Goal: Task Accomplishment & Management: Use online tool/utility

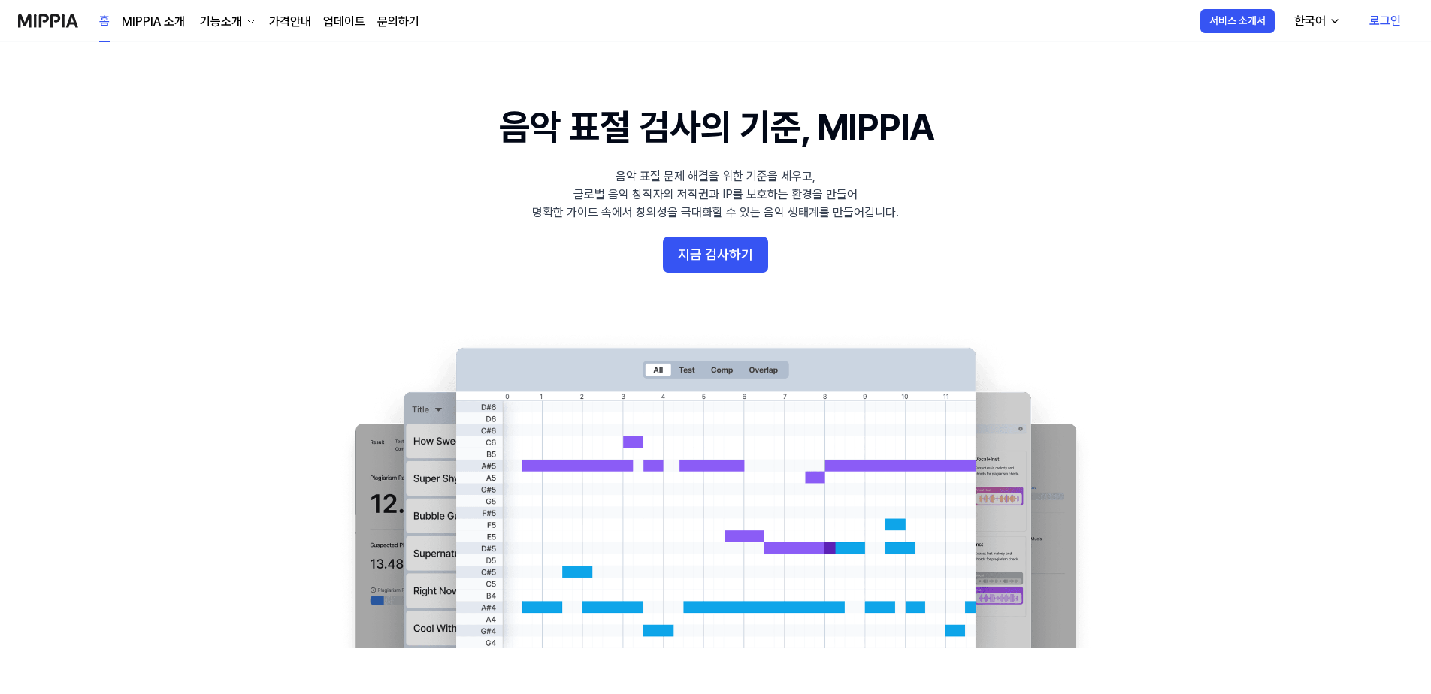
click at [1396, 14] on link "로그인" at bounding box center [1385, 21] width 56 height 42
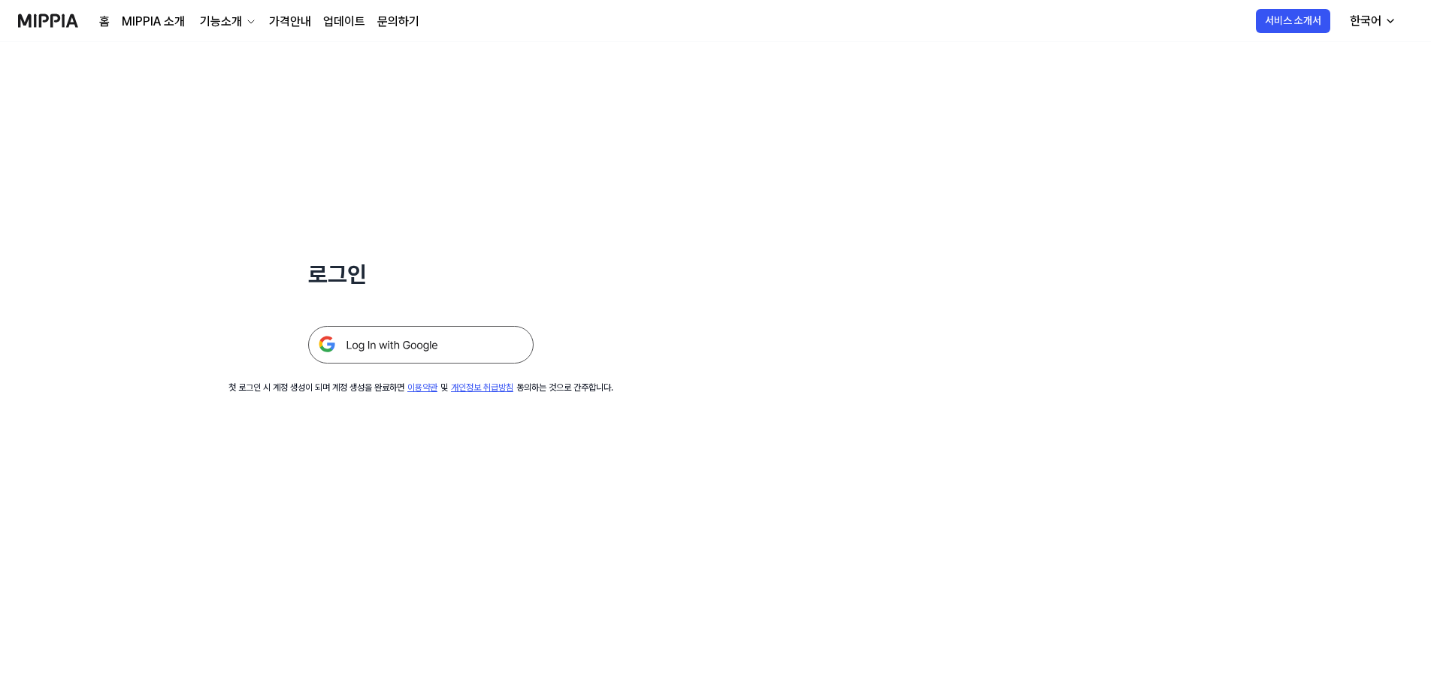
click at [329, 349] on img at bounding box center [420, 345] width 225 height 38
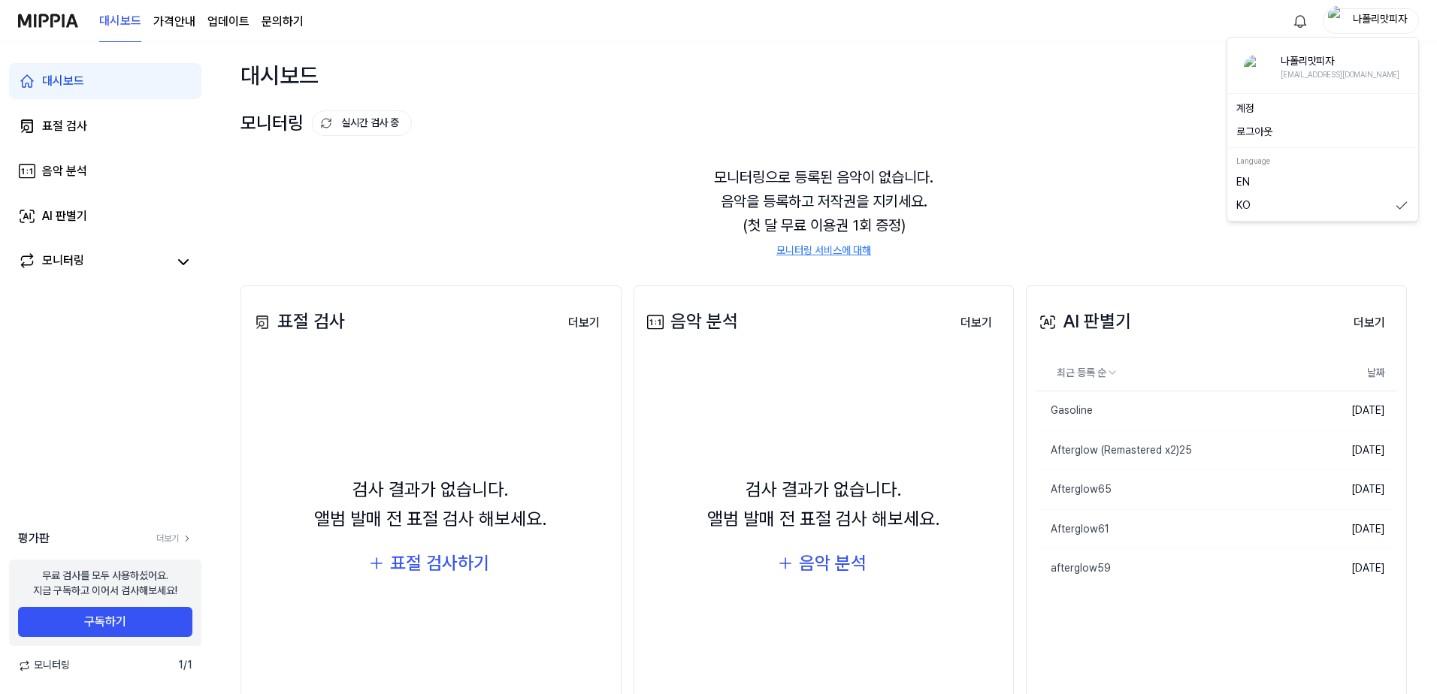
click at [1368, 17] on div "나폴리맛피자" at bounding box center [1379, 20] width 59 height 17
click at [1278, 132] on button "로그아웃" at bounding box center [1322, 132] width 173 height 15
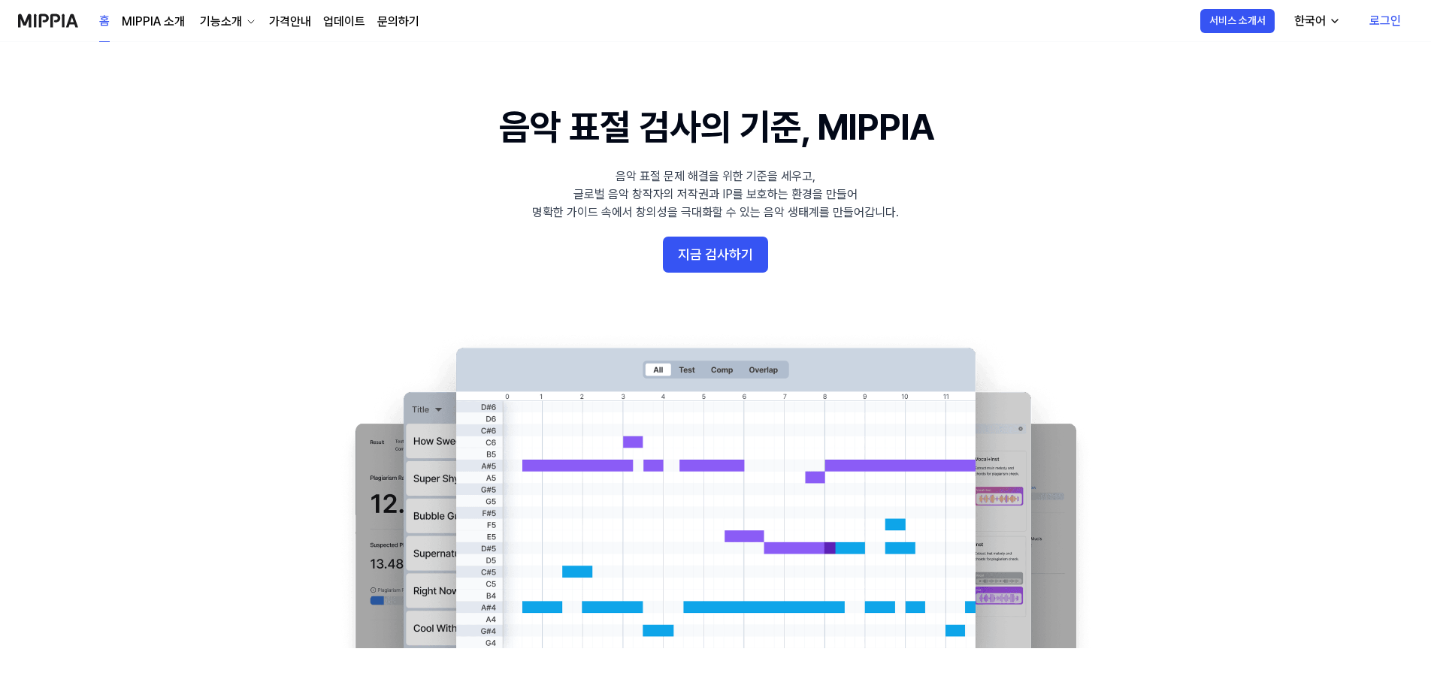
click at [1392, 16] on link "로그인" at bounding box center [1385, 21] width 56 height 42
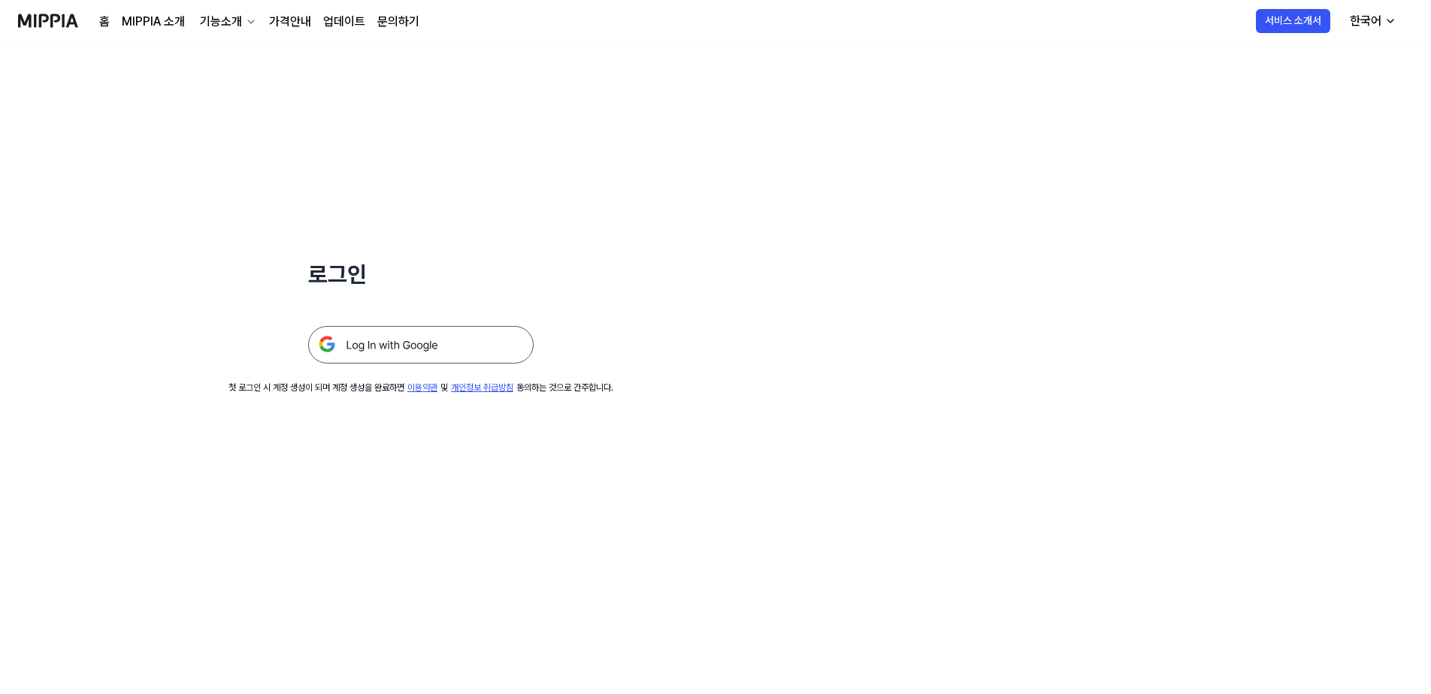
click at [464, 347] on img at bounding box center [420, 345] width 225 height 38
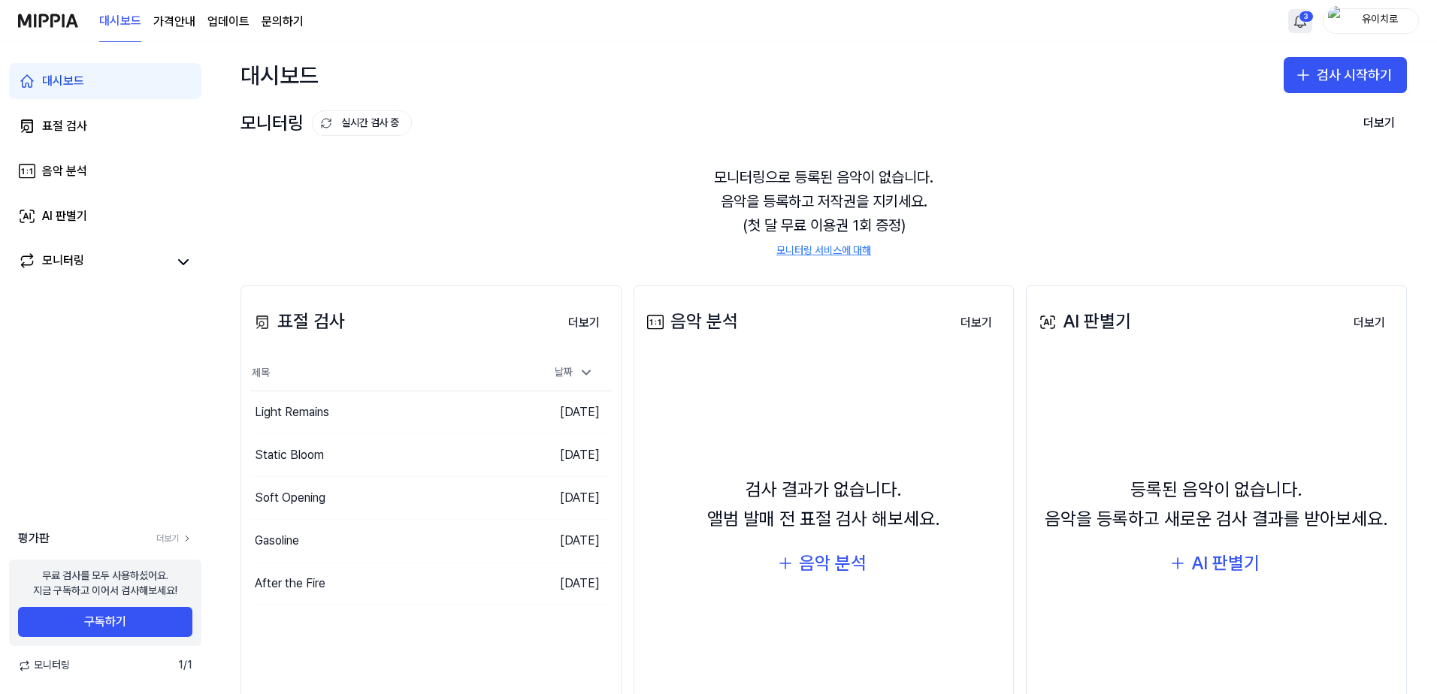
click at [1308, 23] on html "대시보드 가격안내 업데이트 문의하기 3 유이치로 대시보드 표절 검사 음악 분석 AI 판별기 모니터링 평가판 더보기 무료 검사를 모두 사용하셨어…" at bounding box center [718, 347] width 1437 height 694
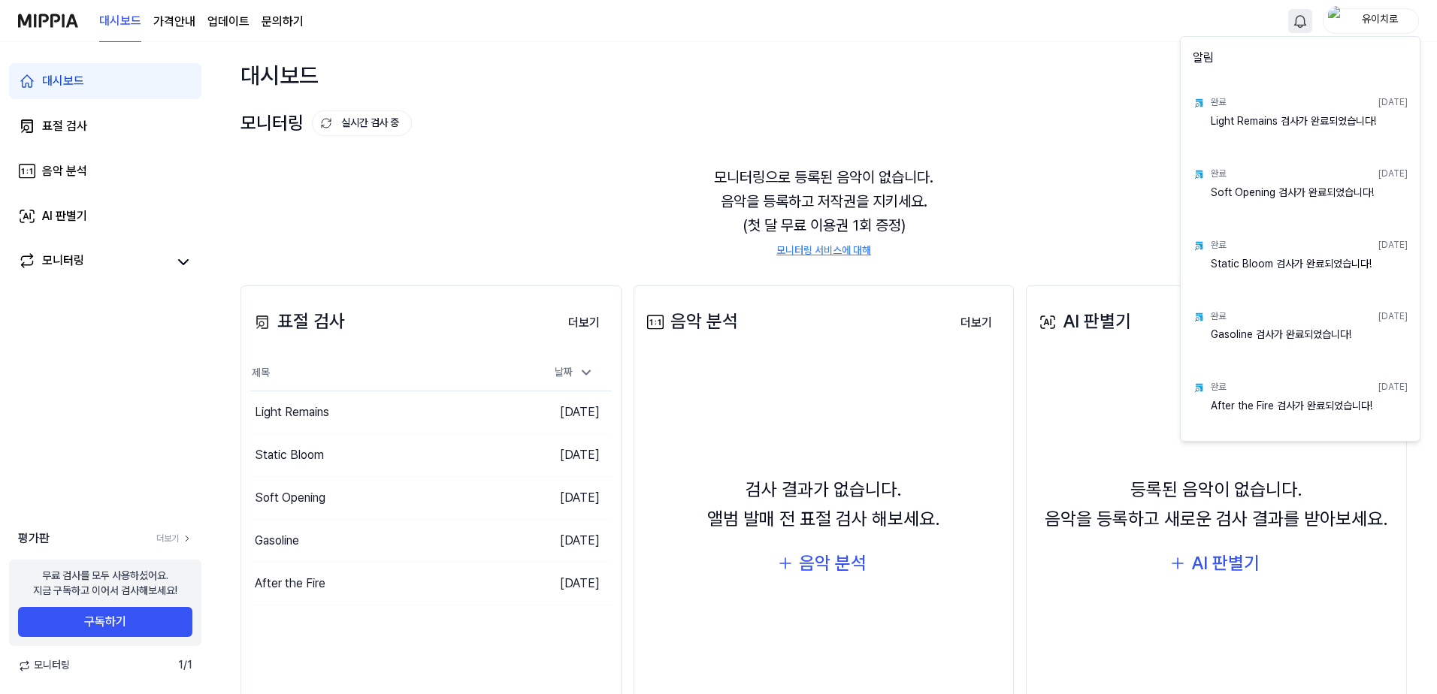
click at [1259, 23] on html "대시보드 가격안내 업데이트 문의하기 유이치로 대시보드 표절 검사 음악 분석 AI 판별기 모니터링 평가판 더보기 무료 검사를 모두 사용하셨어요.…" at bounding box center [718, 347] width 1437 height 694
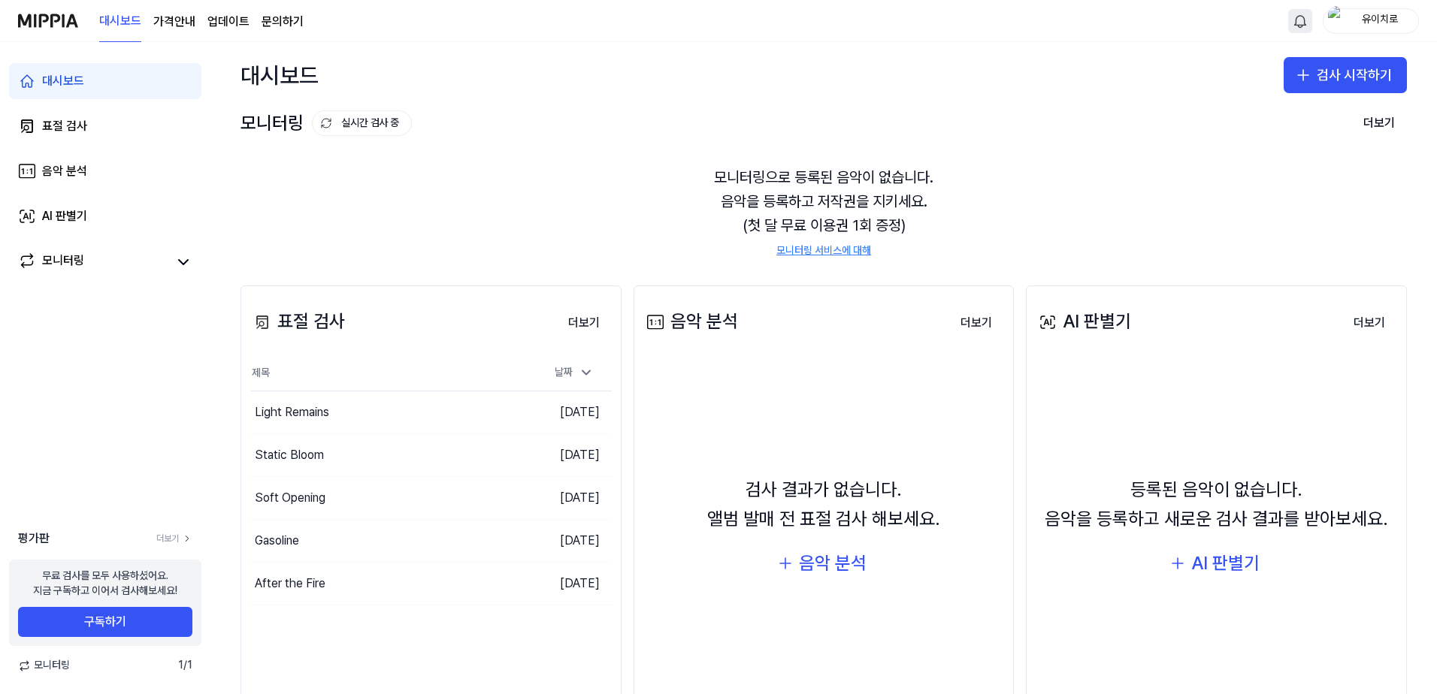
click at [1394, 23] on div "유이치로" at bounding box center [1379, 20] width 59 height 17
click at [1262, 132] on button "로그아웃" at bounding box center [1322, 132] width 173 height 15
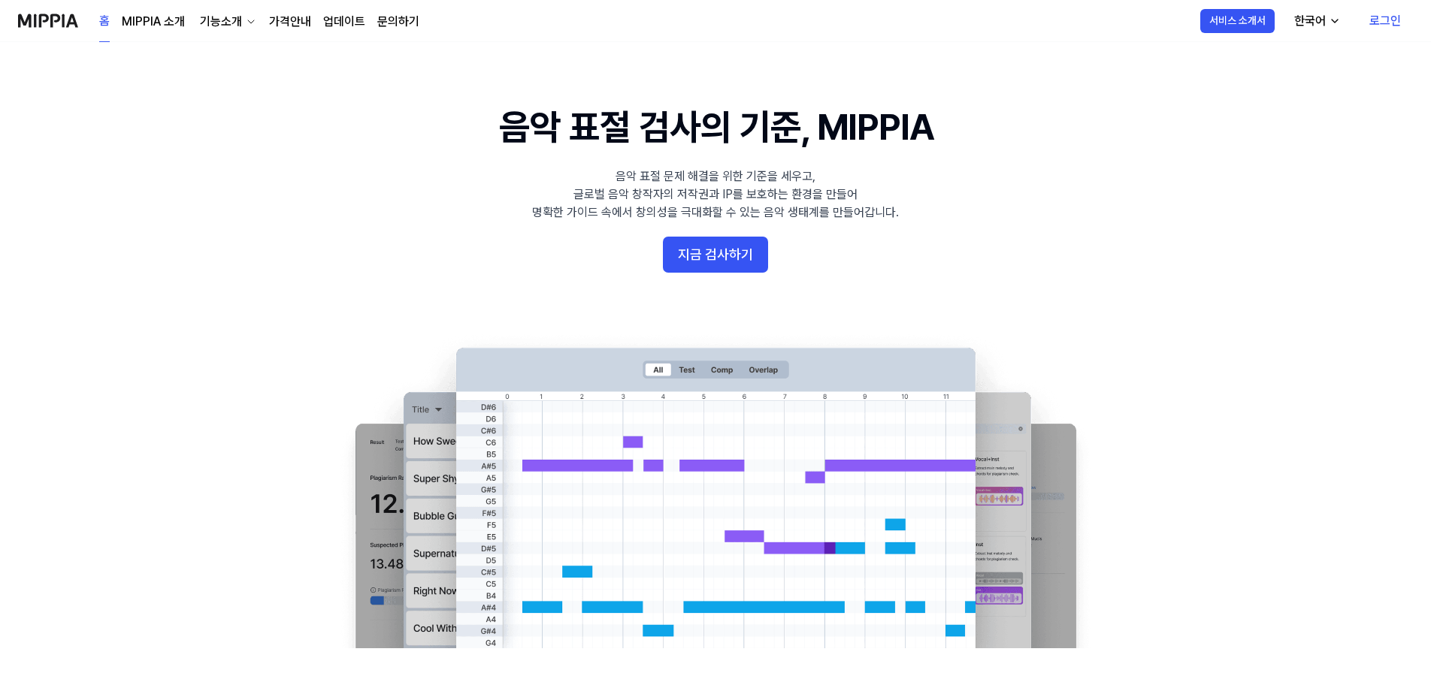
click at [1392, 23] on link "로그인" at bounding box center [1385, 21] width 56 height 42
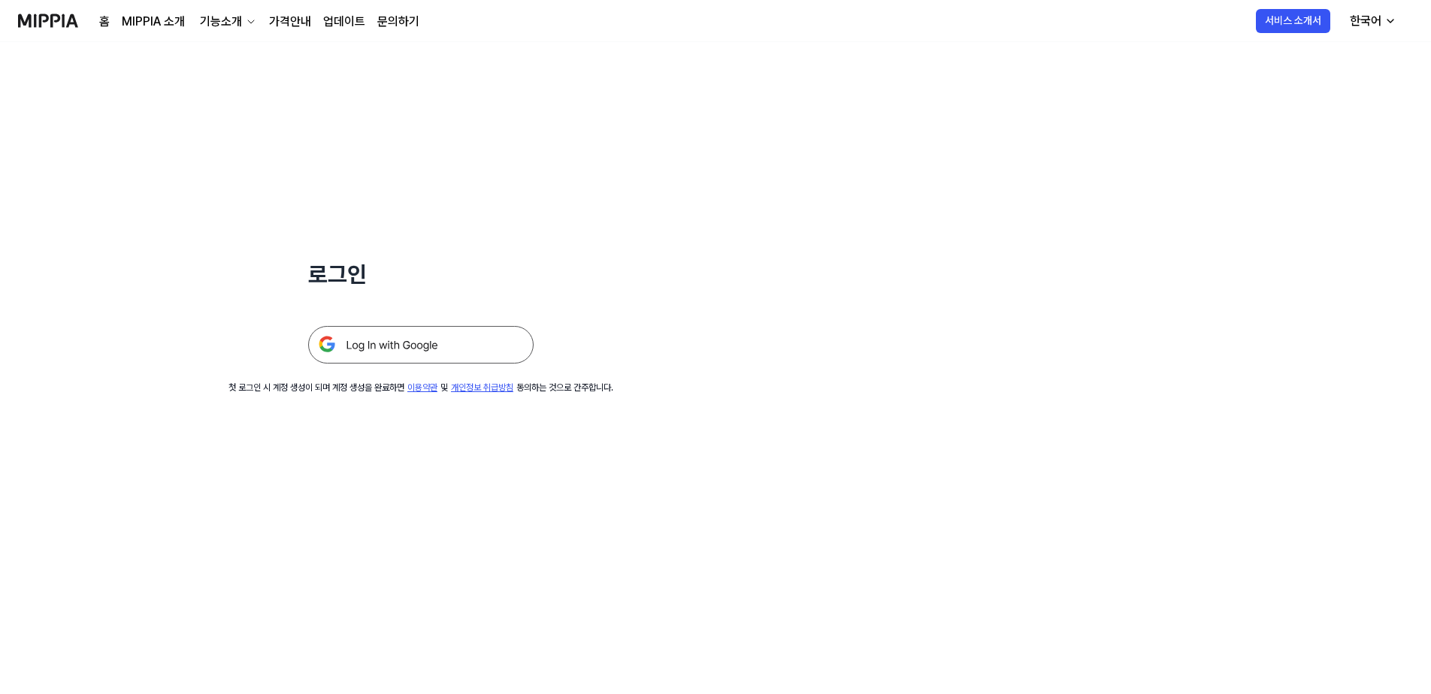
click at [428, 335] on img at bounding box center [420, 345] width 225 height 38
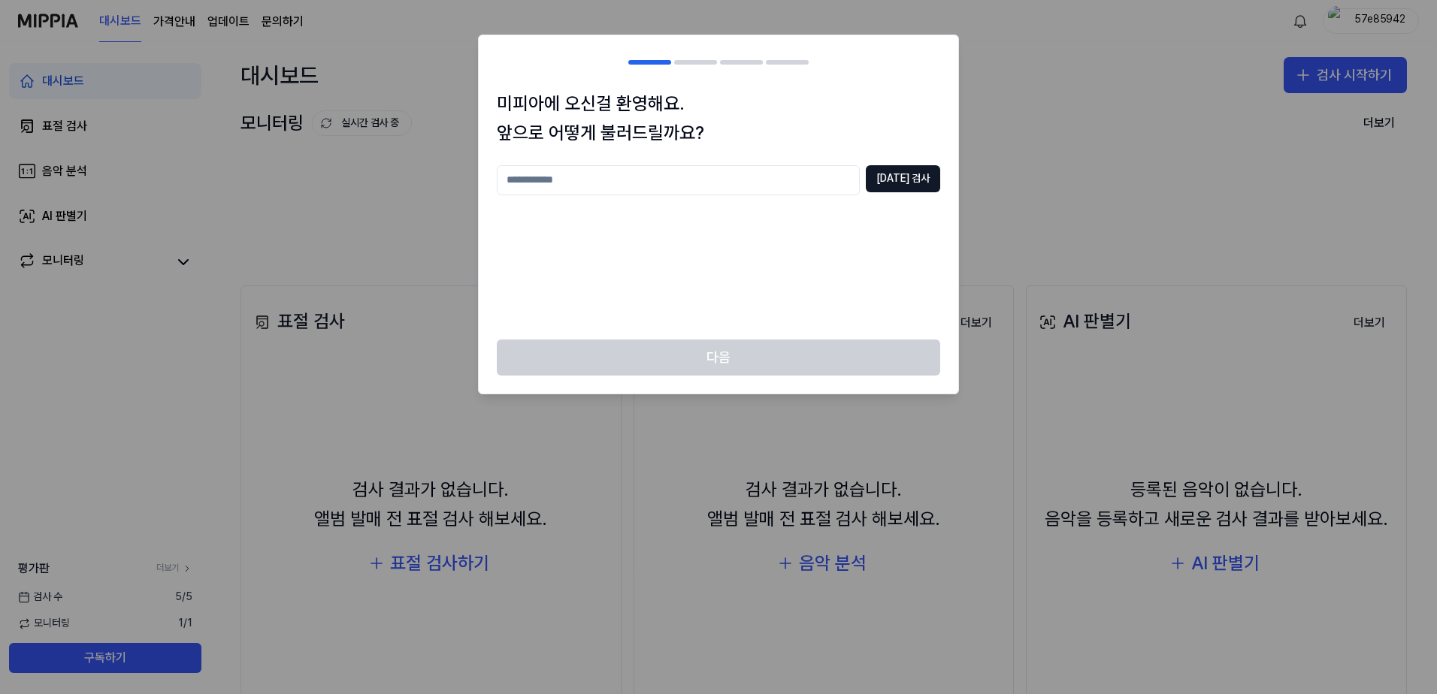
click at [775, 178] on input "text" at bounding box center [678, 180] width 363 height 30
type input "*"
type input "*****"
click at [924, 186] on button "중복 검사" at bounding box center [903, 178] width 74 height 27
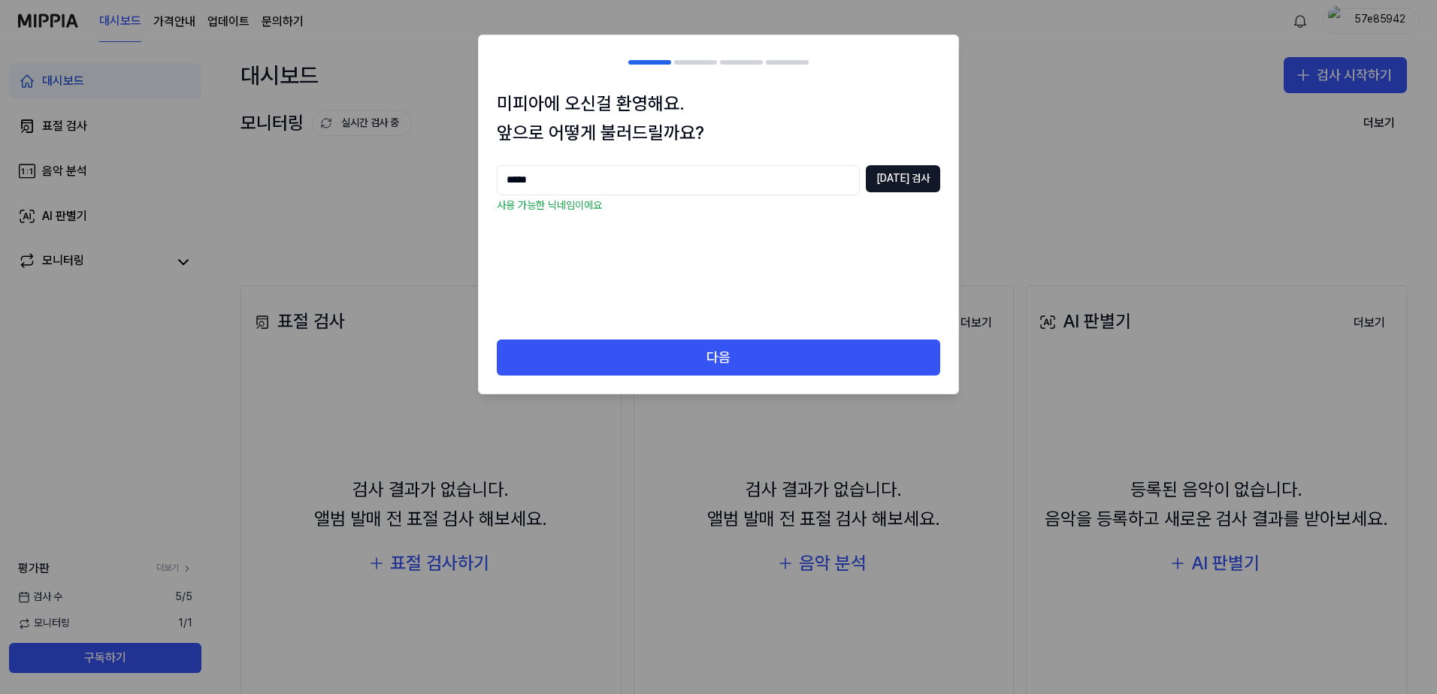
click at [747, 338] on div "미피아에 오신걸 환영해요. 앞으로 어떻게 불러드릴까요? ***** 중복 검사 사용 가능한 닉네임이에요" at bounding box center [718, 214] width 479 height 250
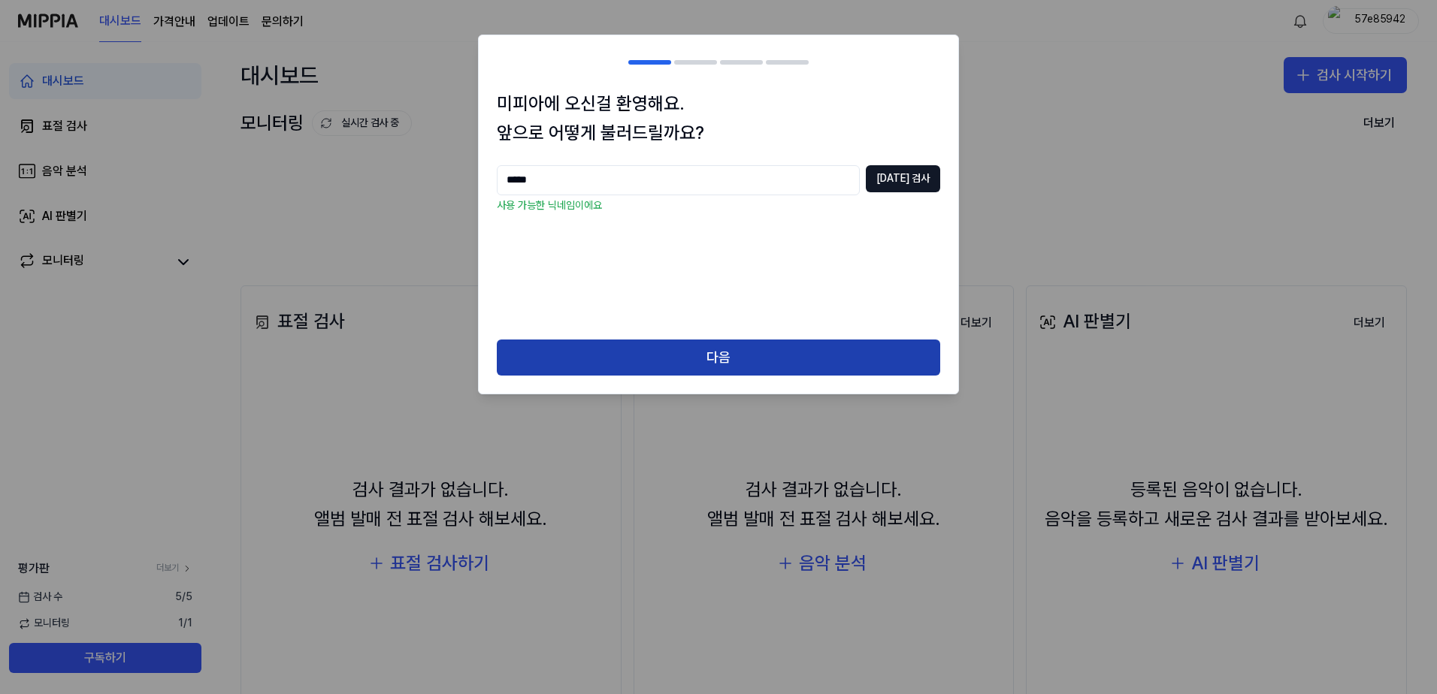
click at [751, 347] on button "다음" at bounding box center [718, 358] width 443 height 36
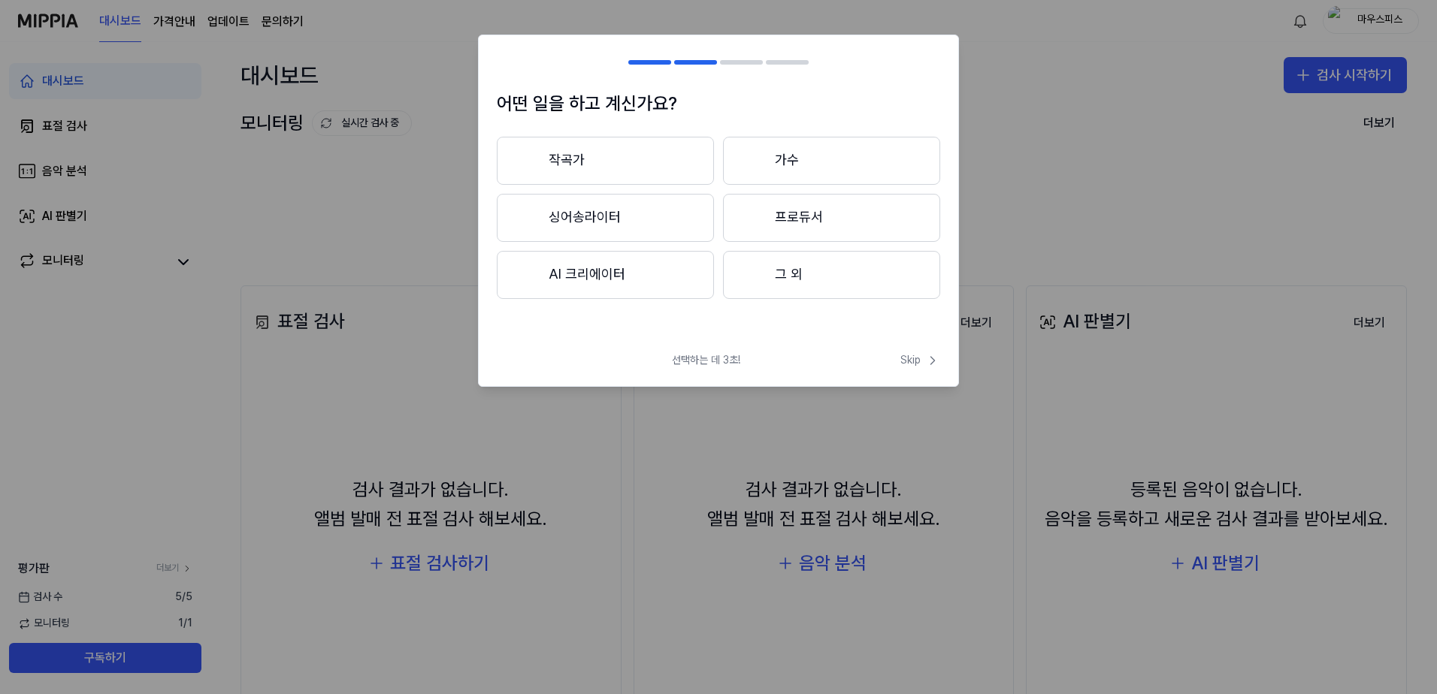
click at [594, 270] on button "AI 크리에이터" at bounding box center [605, 275] width 217 height 48
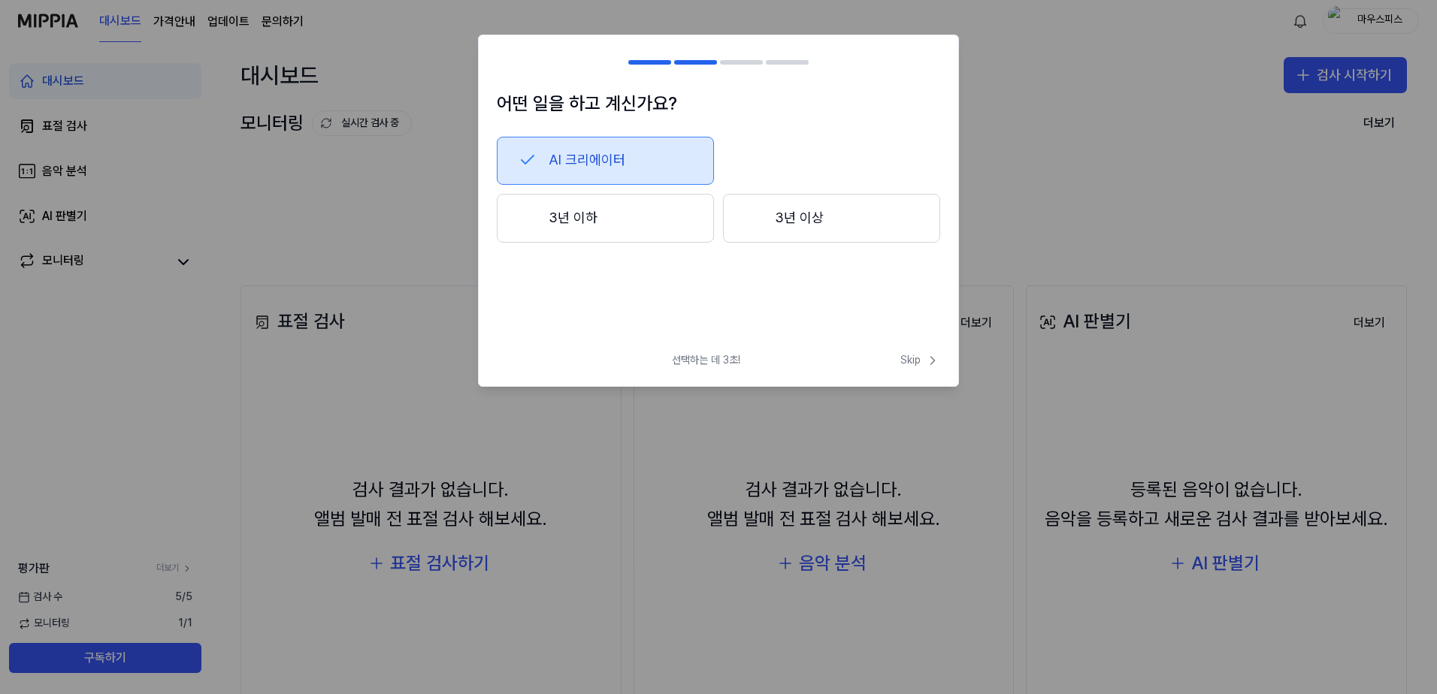
click at [604, 215] on button "3년 이하" at bounding box center [605, 219] width 217 height 50
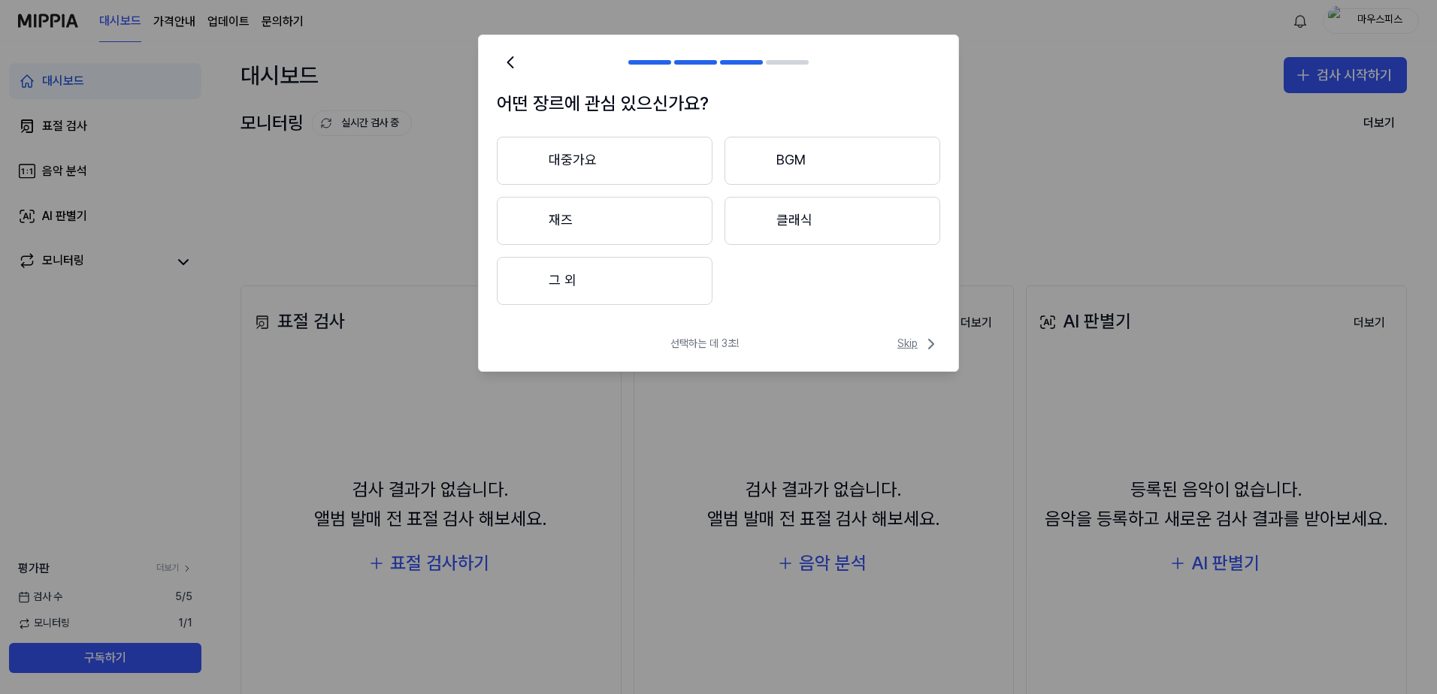
click at [913, 343] on span "Skip" at bounding box center [918, 344] width 43 height 18
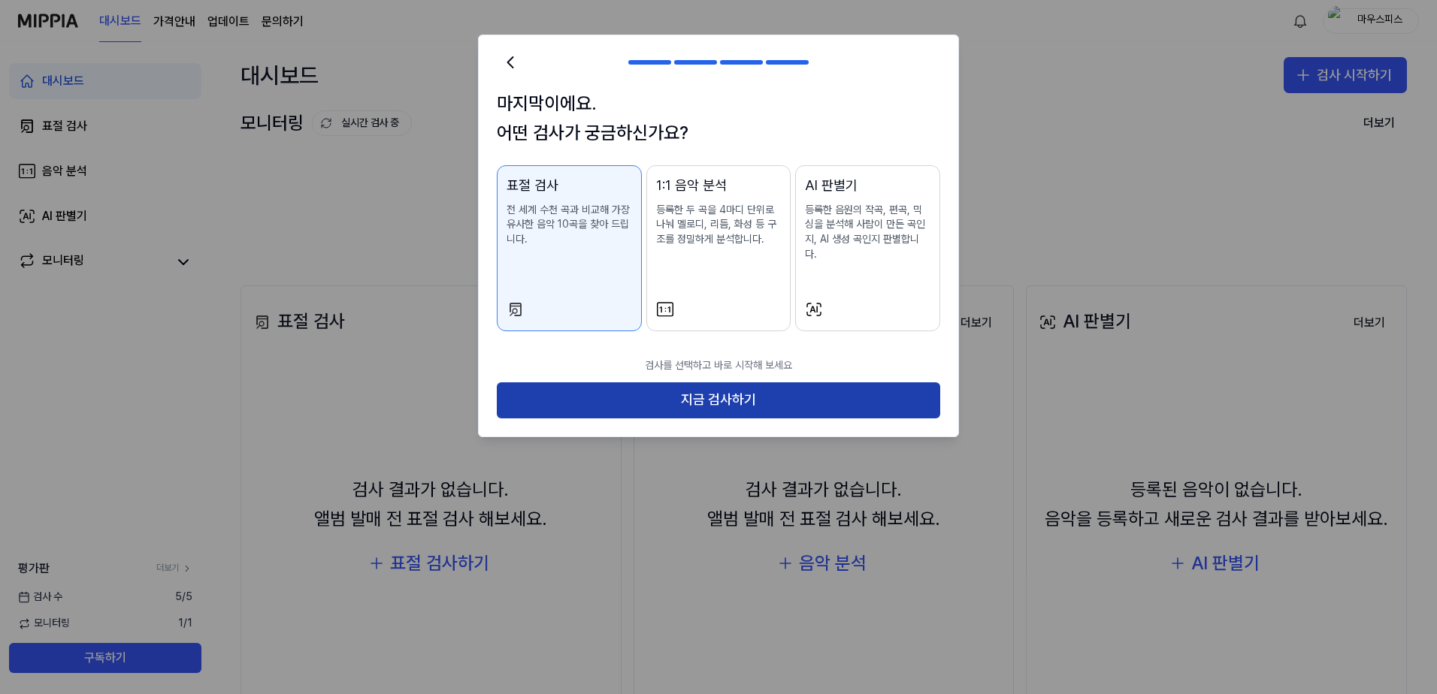
click at [732, 382] on button "지금 검사하기" at bounding box center [718, 400] width 443 height 36
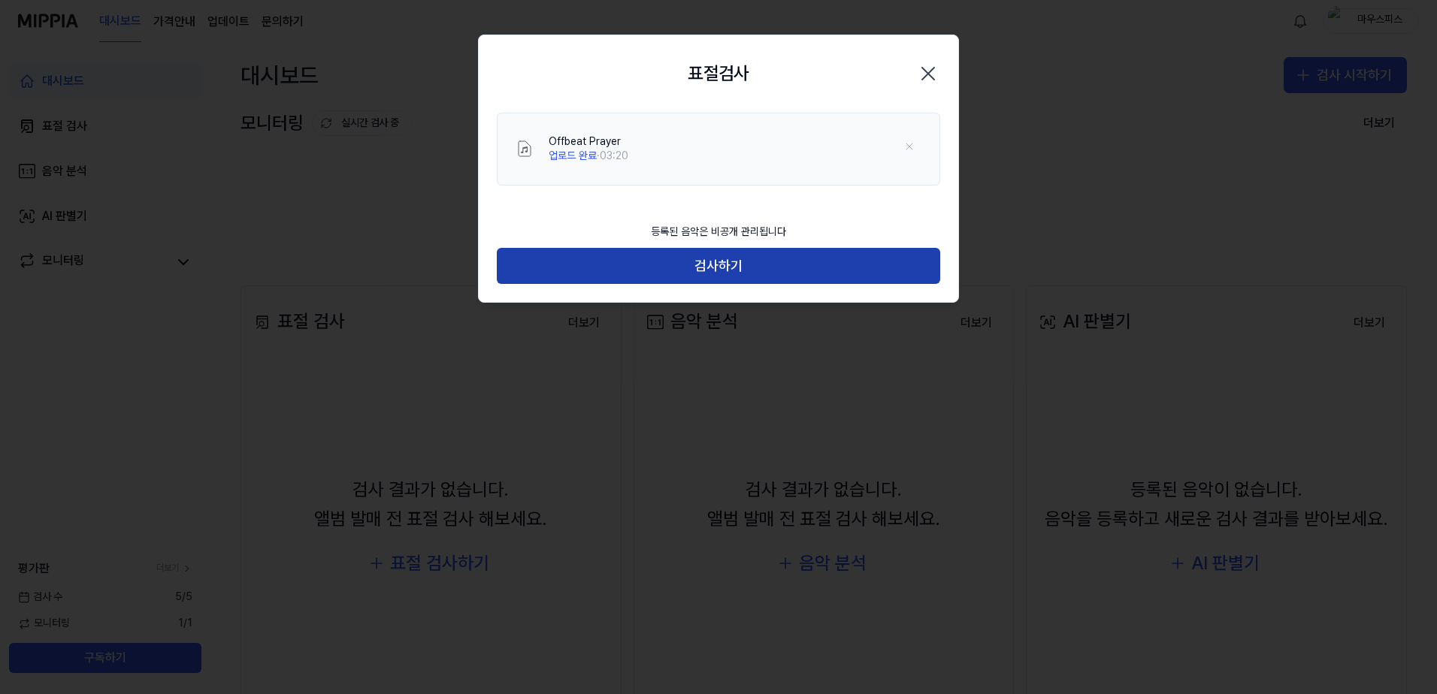
click at [763, 261] on button "검사하기" at bounding box center [718, 266] width 443 height 36
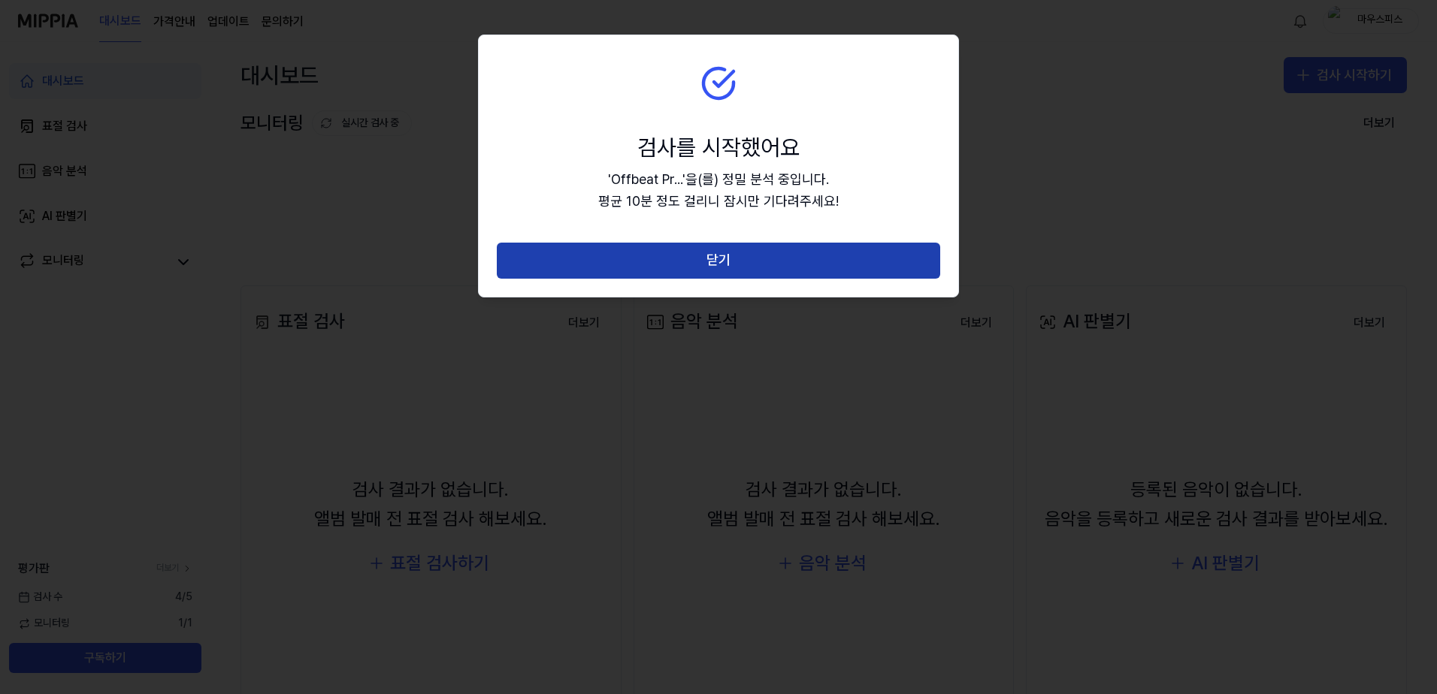
click at [760, 263] on button "닫기" at bounding box center [718, 261] width 443 height 36
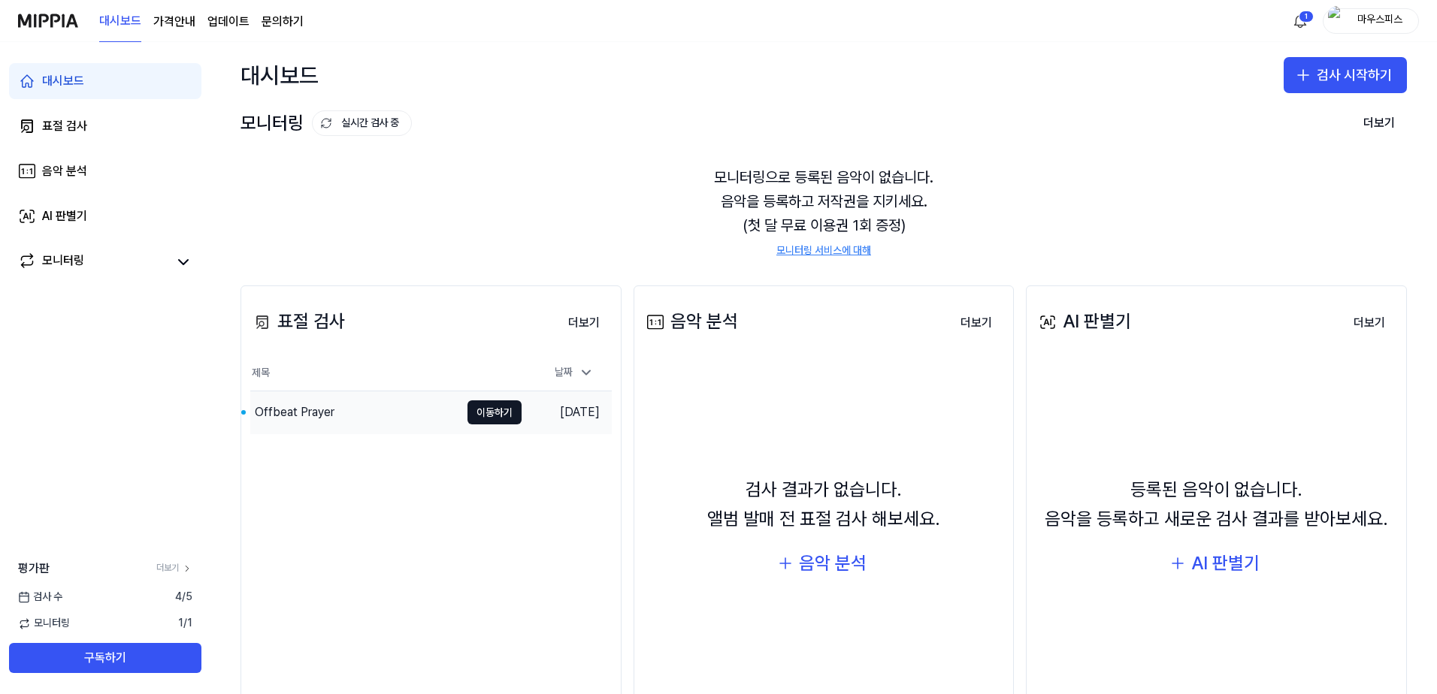
click at [350, 415] on div "Offbeat Prayer" at bounding box center [355, 412] width 210 height 42
